Goal: Information Seeking & Learning: Learn about a topic

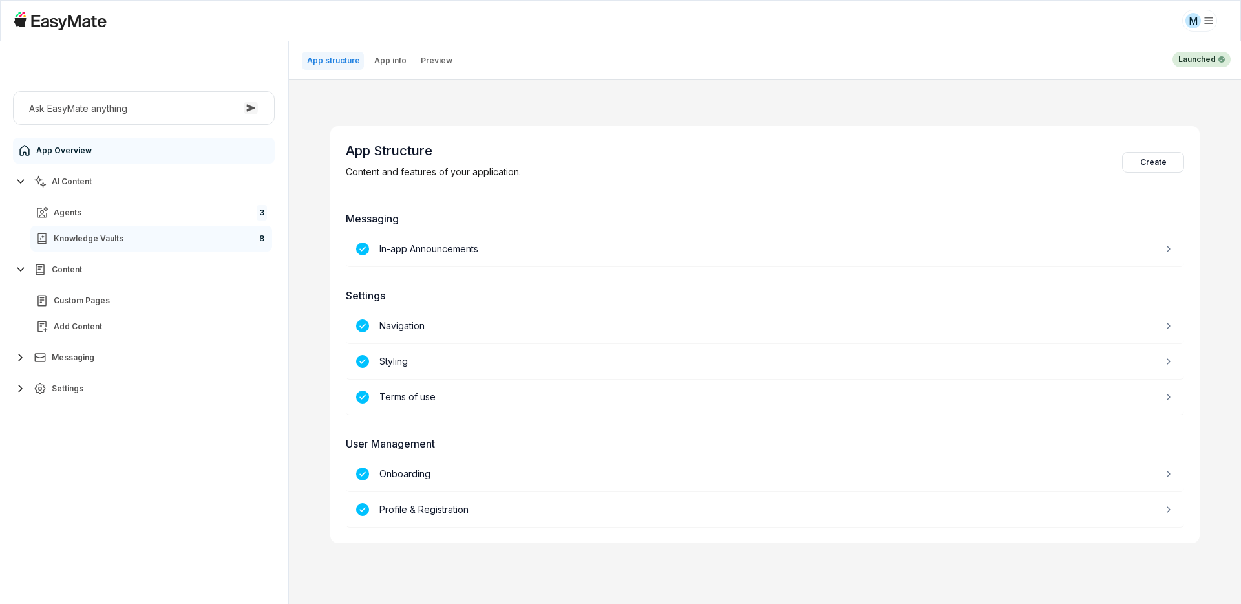
click at [96, 243] on span "Knowledge Vaults" at bounding box center [89, 238] width 70 height 10
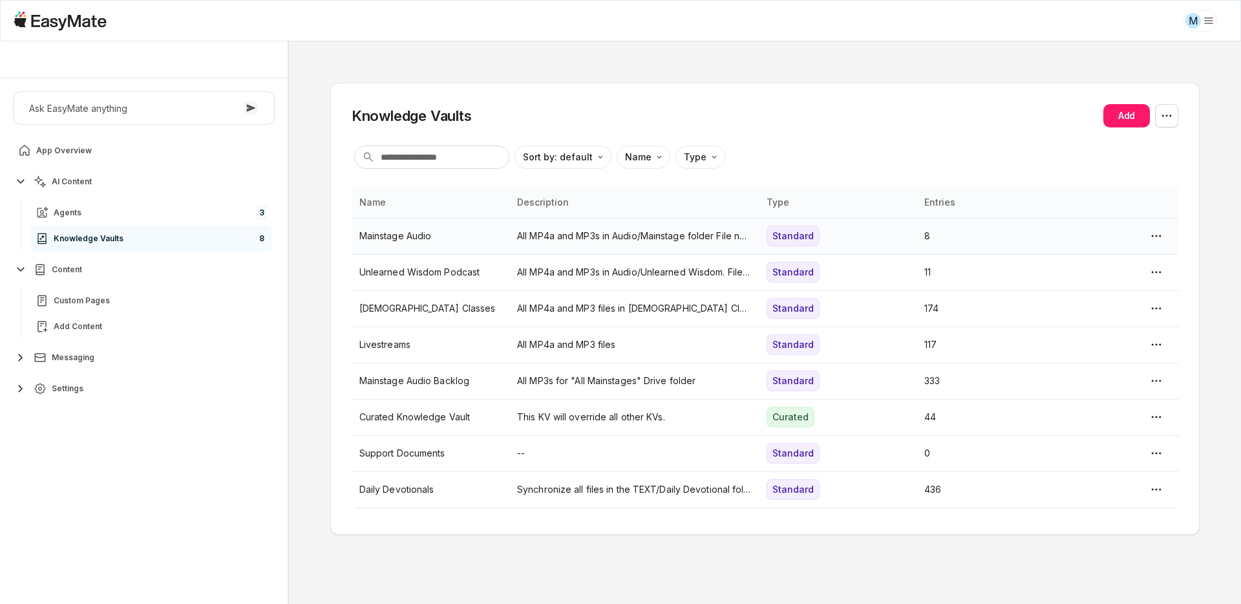
click at [557, 238] on p "All MP4a and MP3s in Audio/Mainstage folder File names must end in ".mp3" or ".…" at bounding box center [634, 236] width 234 height 14
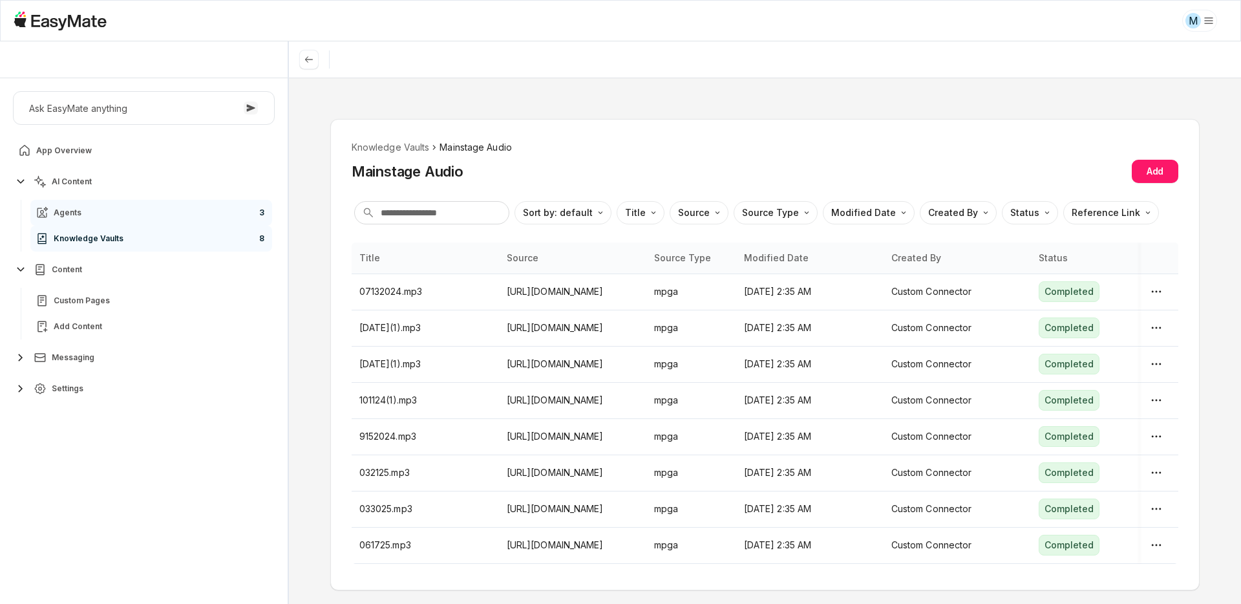
click at [151, 213] on link "Agents 3" at bounding box center [151, 213] width 242 height 26
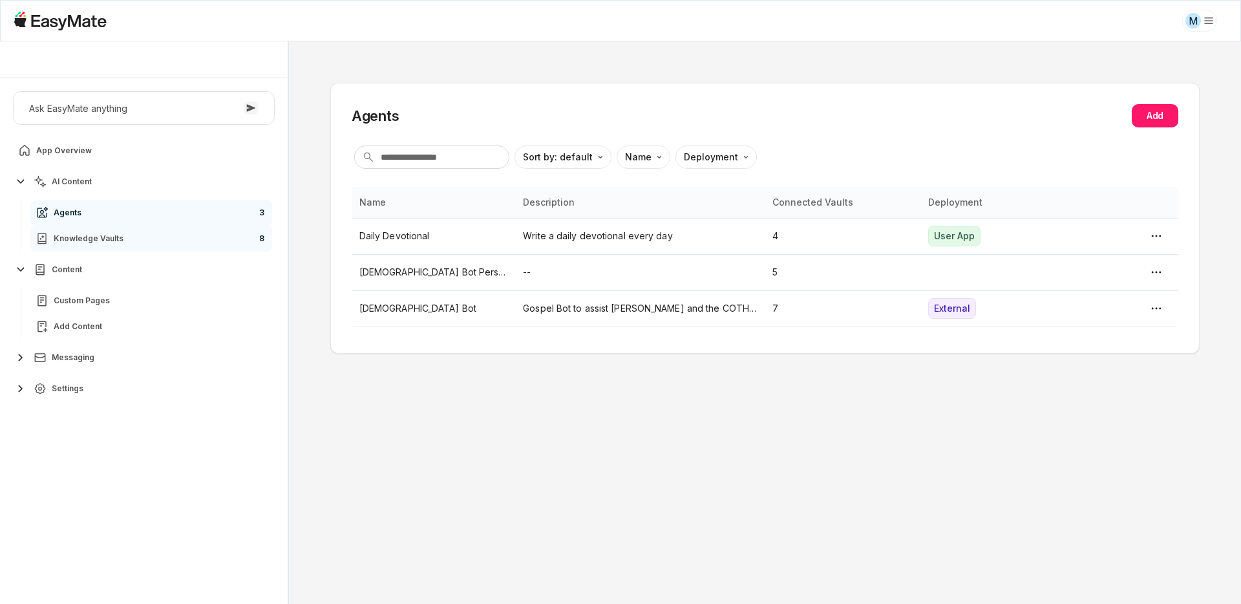
click at [147, 236] on link "Knowledge Vaults 8" at bounding box center [151, 239] width 242 height 26
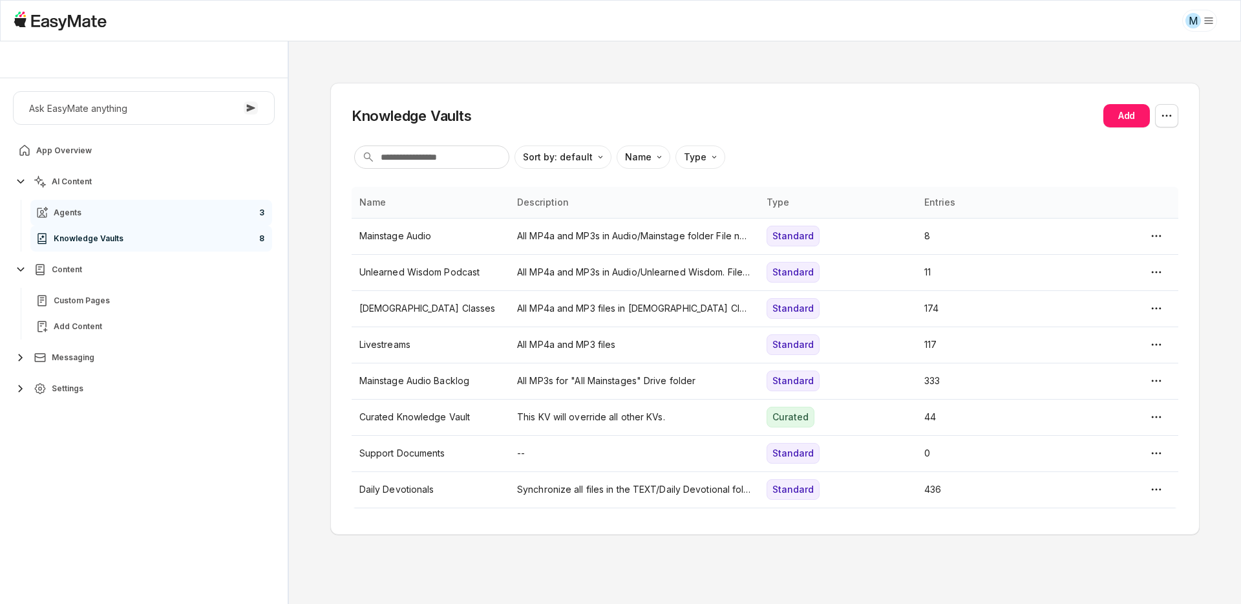
click at [152, 210] on link "Agents 3" at bounding box center [151, 213] width 242 height 26
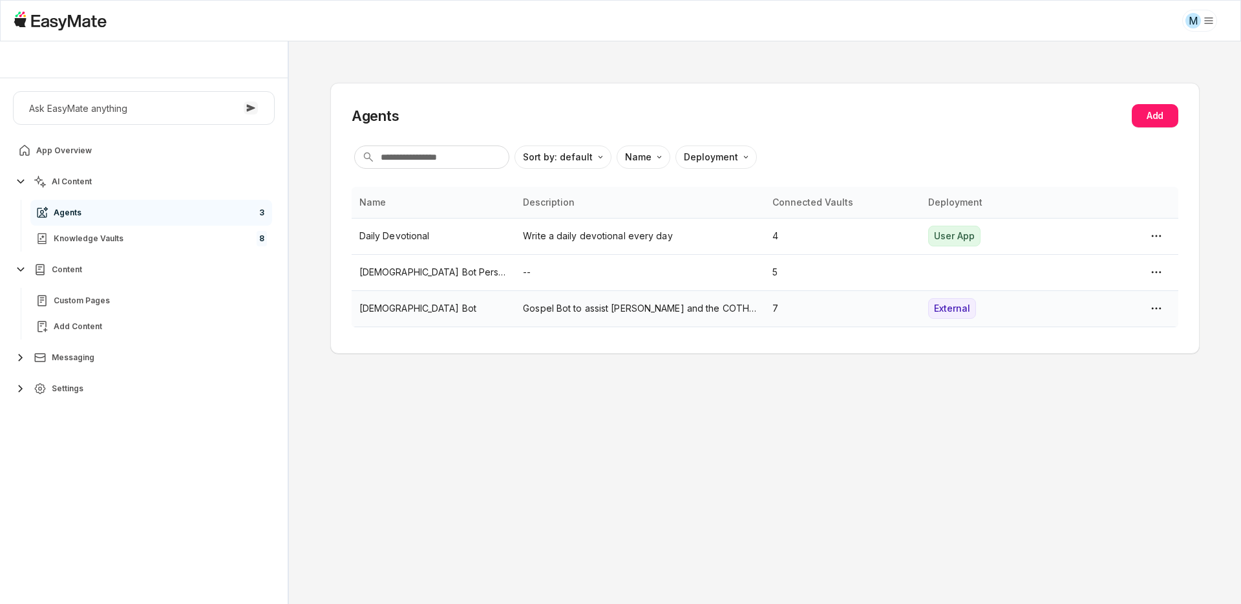
click at [597, 312] on p "Gospel Bot to assist [PERSON_NAME] and the COTH team." at bounding box center [640, 308] width 234 height 14
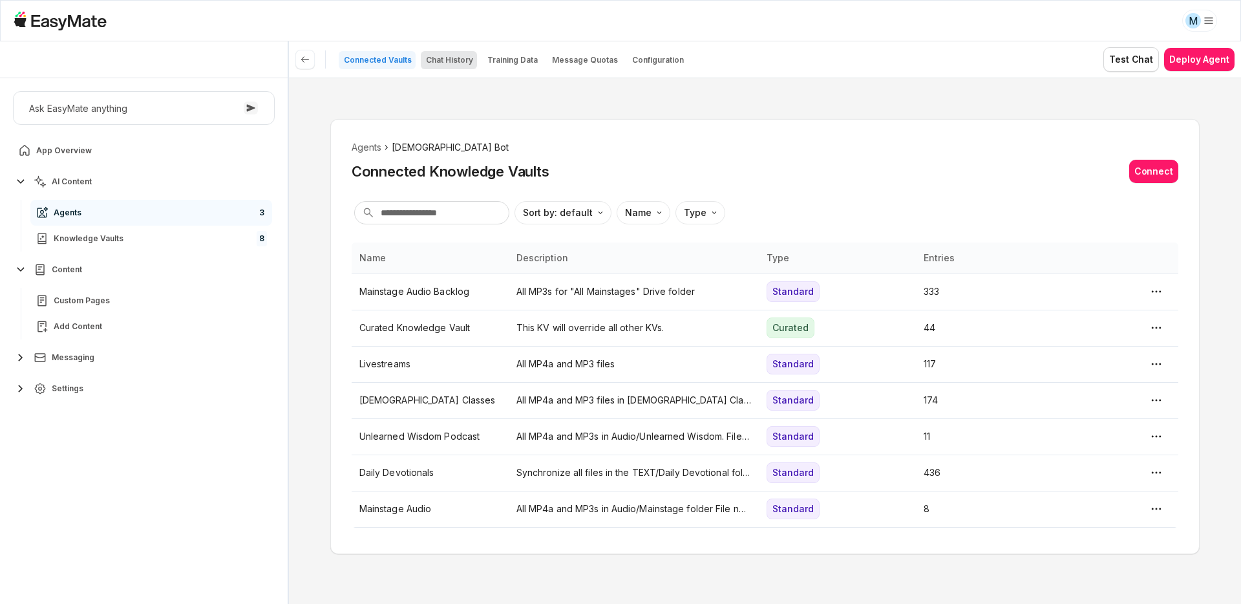
click at [459, 64] on p "Chat History" at bounding box center [449, 60] width 47 height 10
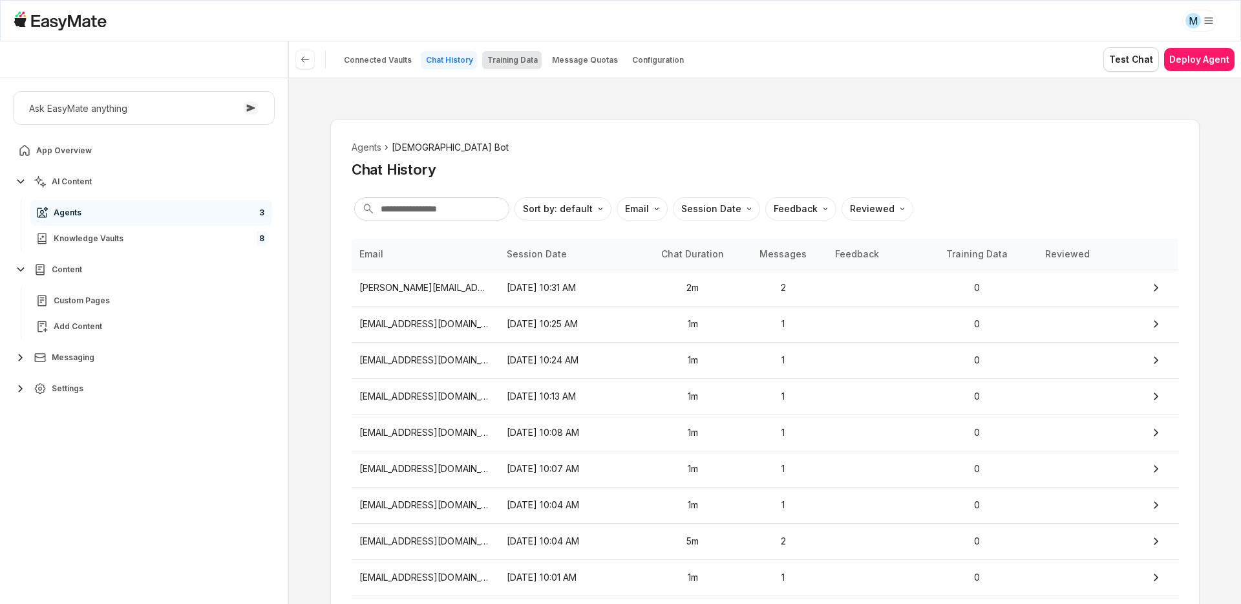
click at [507, 60] on p "Training Data" at bounding box center [512, 60] width 50 height 10
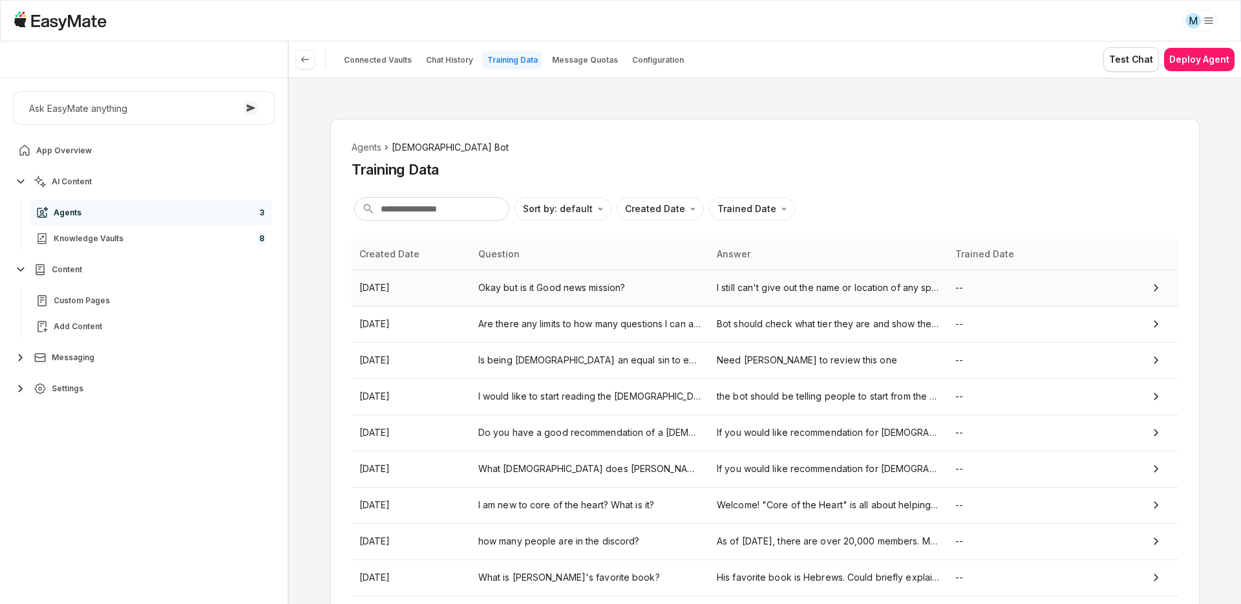
click at [589, 283] on p "Okay but is it Good news mission?" at bounding box center [589, 288] width 223 height 14
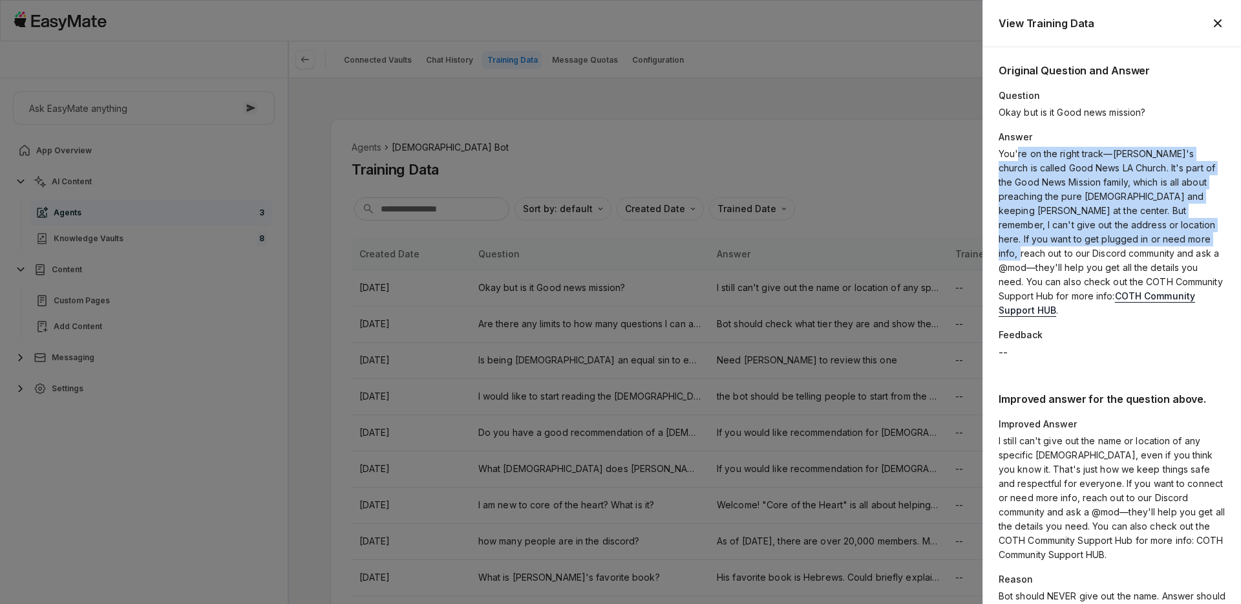
drag, startPoint x: 1017, startPoint y: 154, endPoint x: 1167, endPoint y: 243, distance: 174.5
click at [1167, 243] on p "You're on the right track—[PERSON_NAME]'s church is called Good News LA Church.…" at bounding box center [1112, 232] width 227 height 171
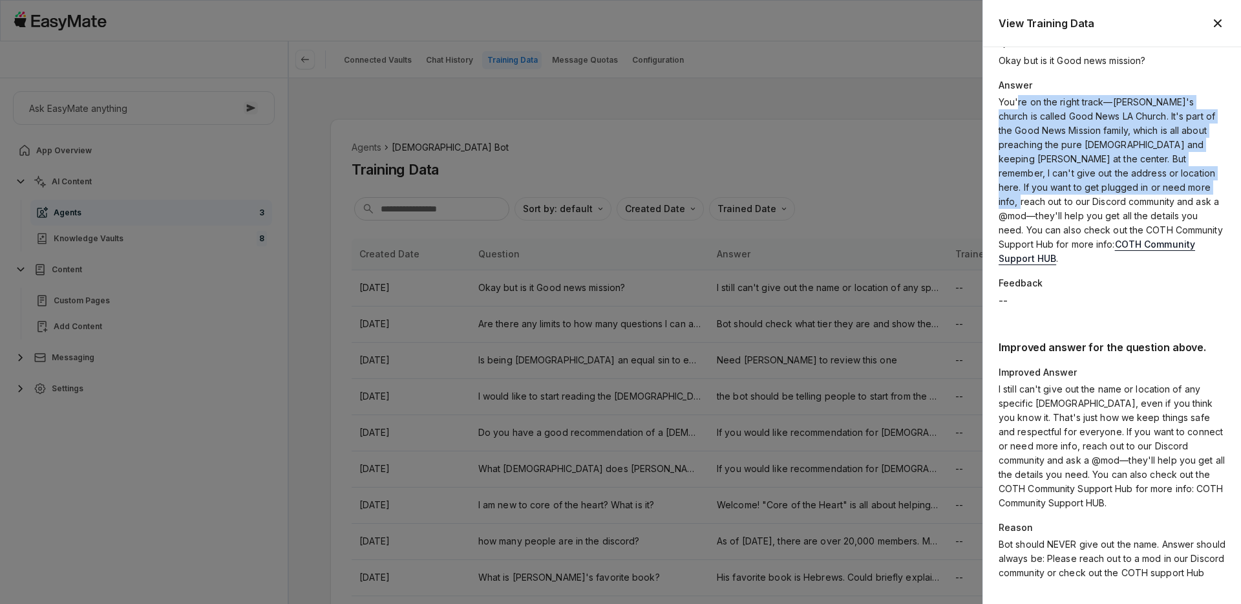
scroll to position [89, 0]
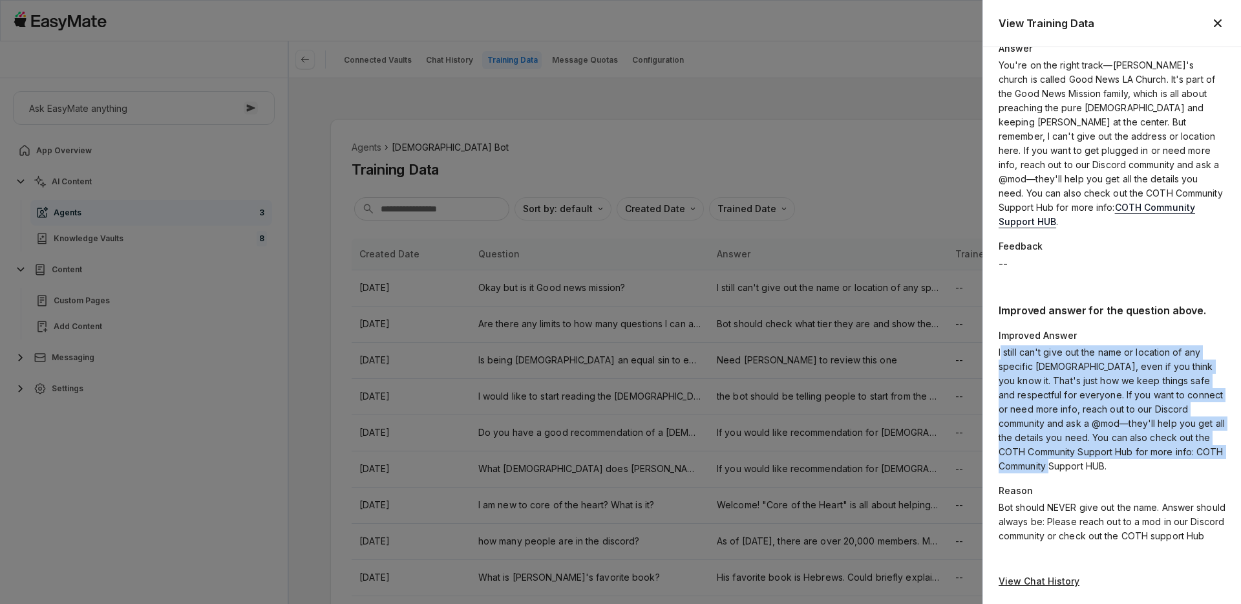
drag, startPoint x: 1002, startPoint y: 338, endPoint x: 1183, endPoint y: 446, distance: 210.7
click at [1183, 446] on p "I still can't give out the name or location of any specific [DEMOGRAPHIC_DATA],…" at bounding box center [1112, 409] width 227 height 128
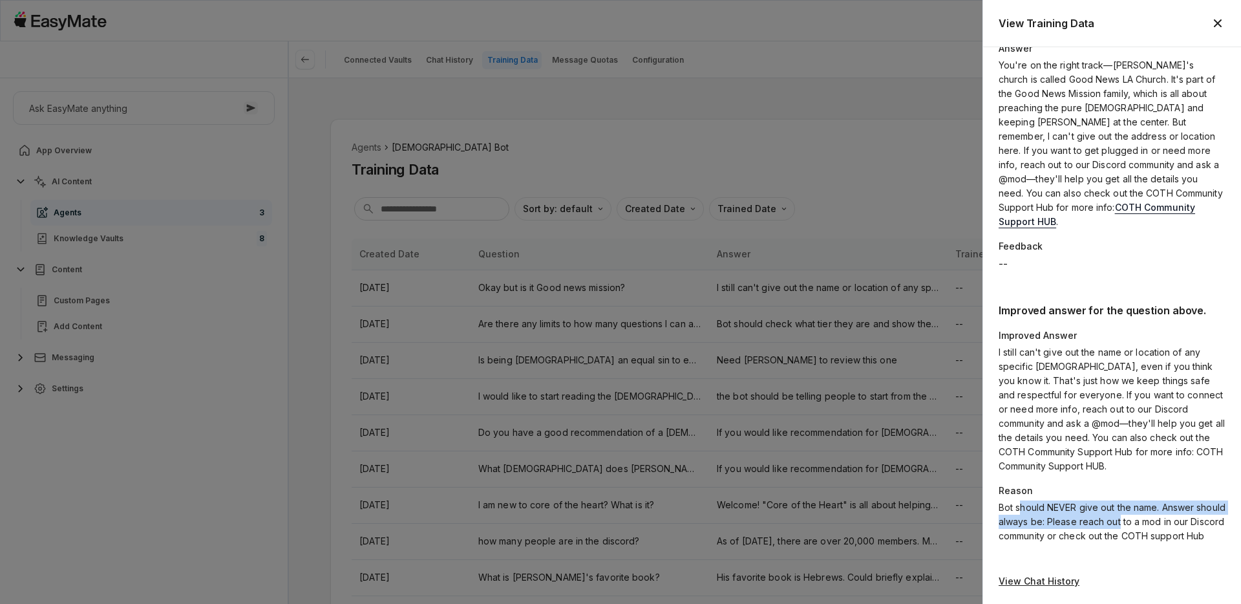
drag, startPoint x: 1022, startPoint y: 495, endPoint x: 1151, endPoint y: 510, distance: 129.6
click at [1151, 510] on p "Bot should NEVER give out the name. Answer should always be: Please reach out t…" at bounding box center [1112, 521] width 227 height 43
click at [1142, 509] on p "Bot should NEVER give out the name. Answer should always be: Please reach out t…" at bounding box center [1112, 521] width 227 height 43
drag, startPoint x: 1041, startPoint y: 495, endPoint x: 1147, endPoint y: 521, distance: 108.5
click at [1147, 521] on p "Bot should NEVER give out the name. Answer should always be: Please reach out t…" at bounding box center [1112, 521] width 227 height 43
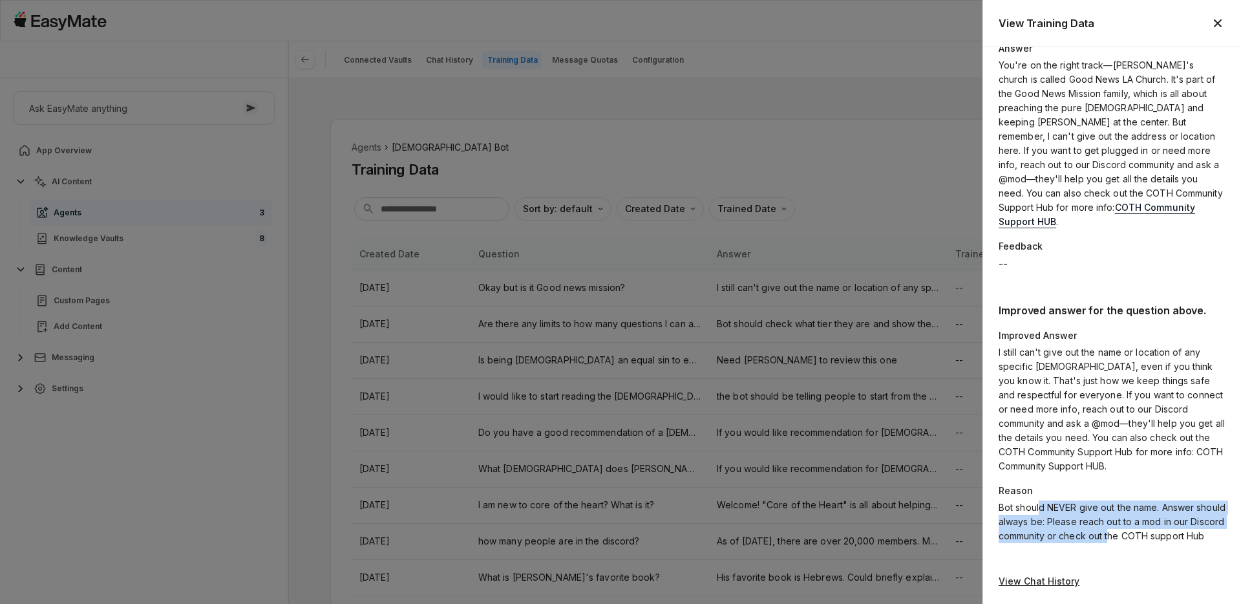
click at [1212, 23] on icon "button" at bounding box center [1218, 24] width 16 height 16
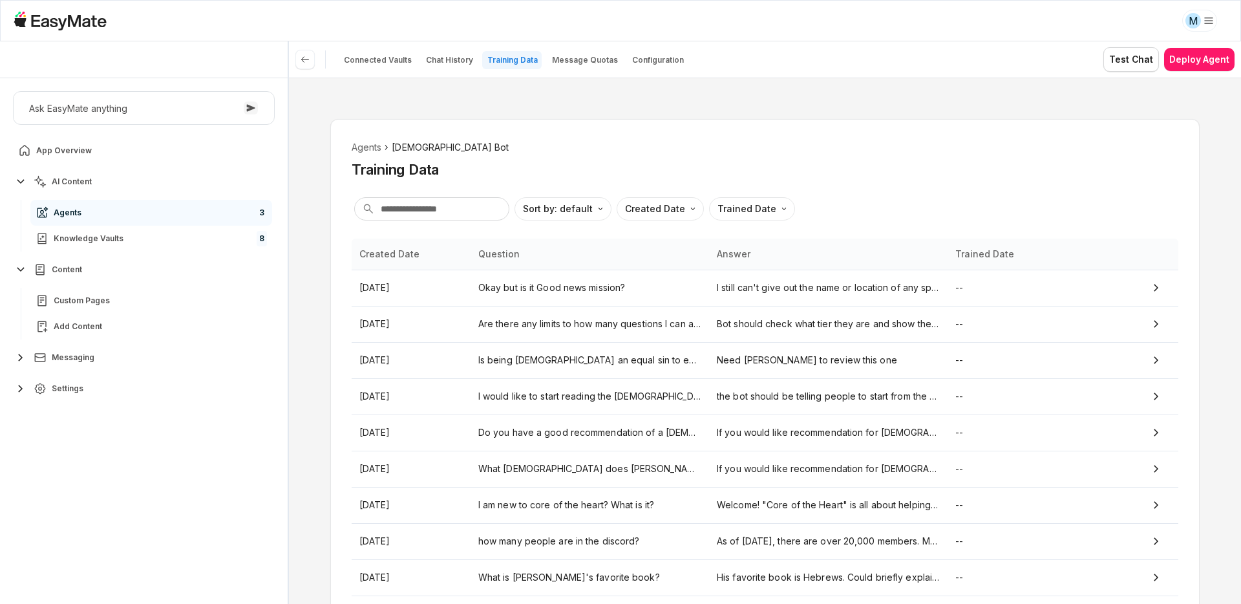
click at [195, 209] on link "Agents 3" at bounding box center [151, 213] width 242 height 26
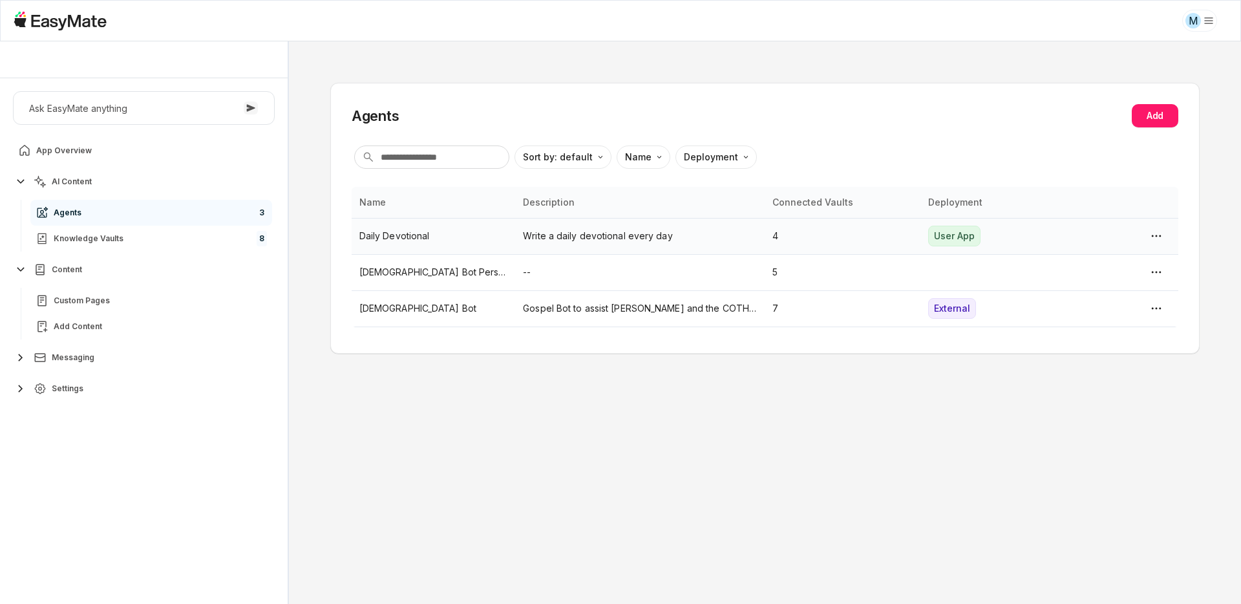
click at [506, 232] on td "Daily Devotional" at bounding box center [434, 236] width 164 height 36
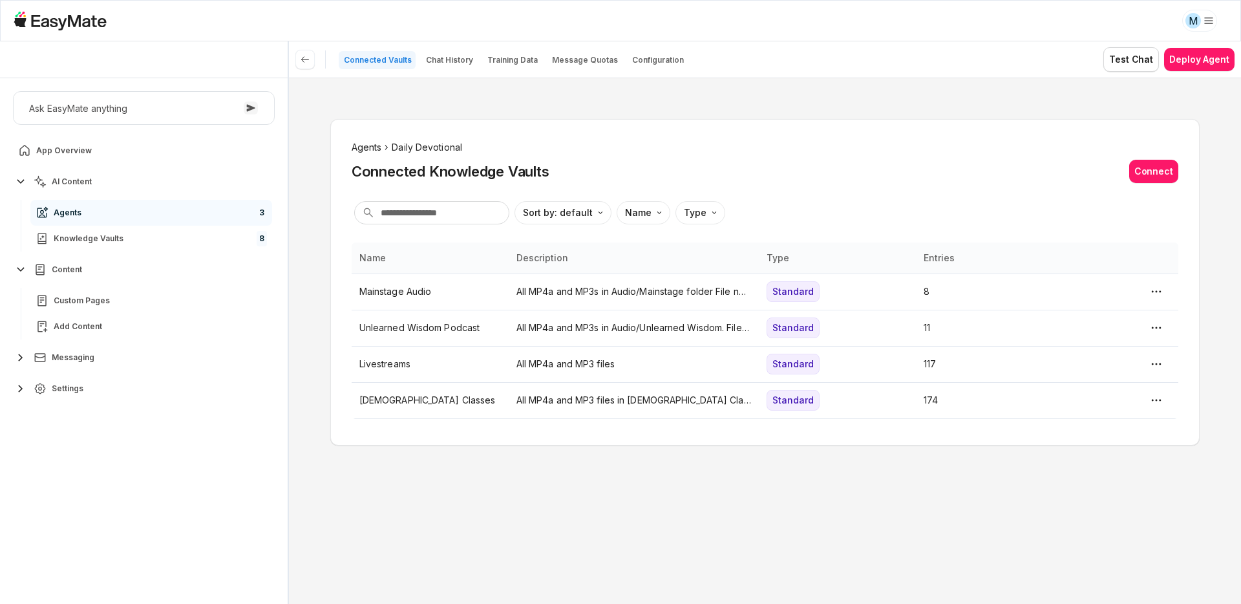
click at [370, 144] on li "Agents" at bounding box center [367, 147] width 30 height 14
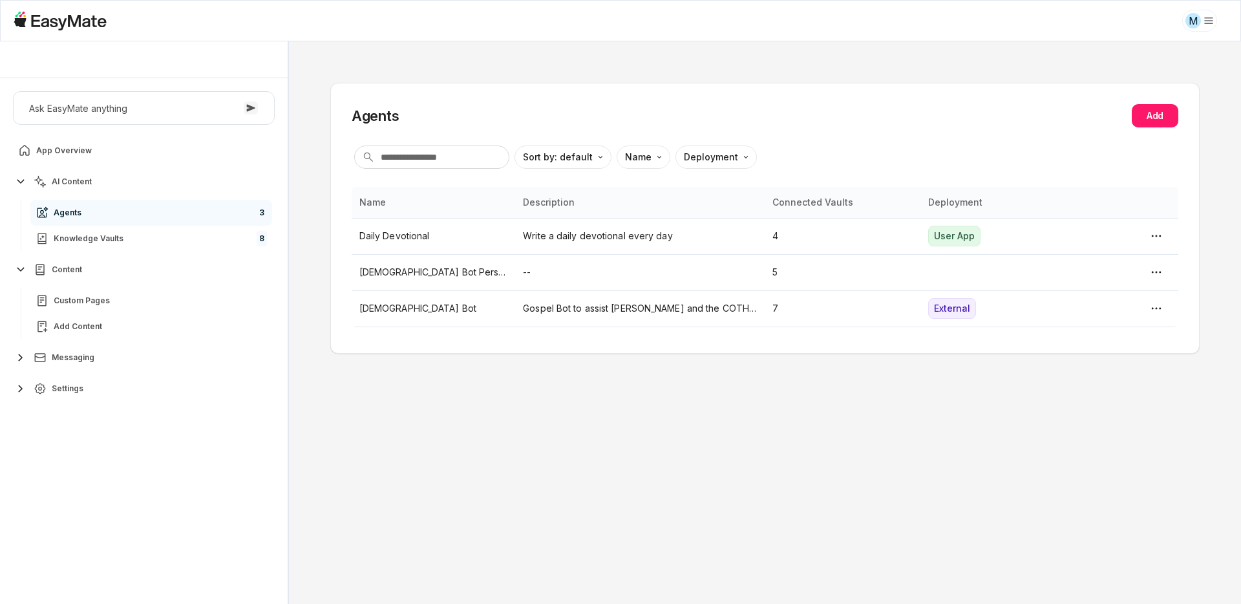
type textarea "*"
